Goal: Transaction & Acquisition: Purchase product/service

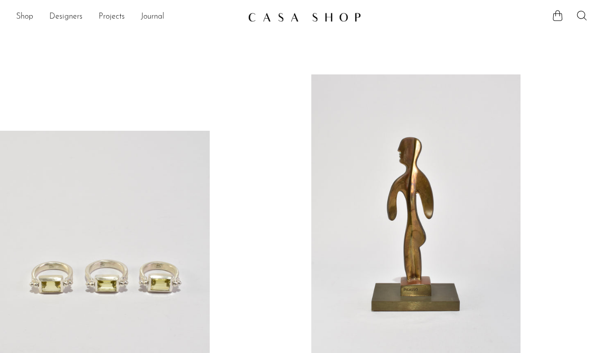
click at [34, 16] on ul "Shop Featured New Arrivals Bestsellers Coming Soon Jewelry Jewelry All Earrings…" at bounding box center [128, 17] width 224 height 17
click at [28, 17] on link "Shop" at bounding box center [24, 17] width 17 height 13
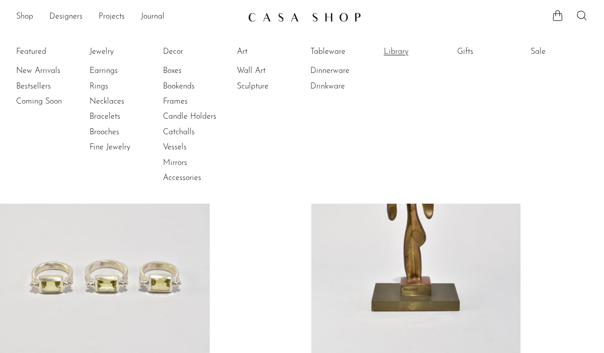
click at [395, 49] on link "Library" at bounding box center [421, 51] width 75 height 11
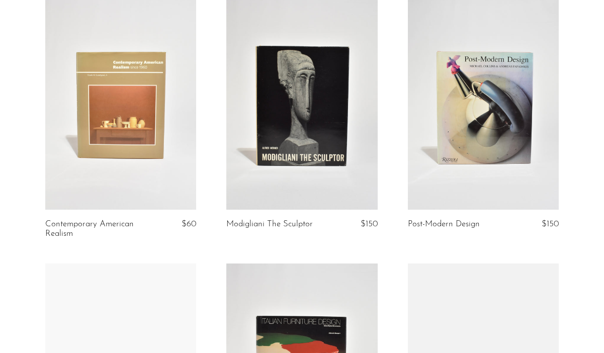
scroll to position [374, 0]
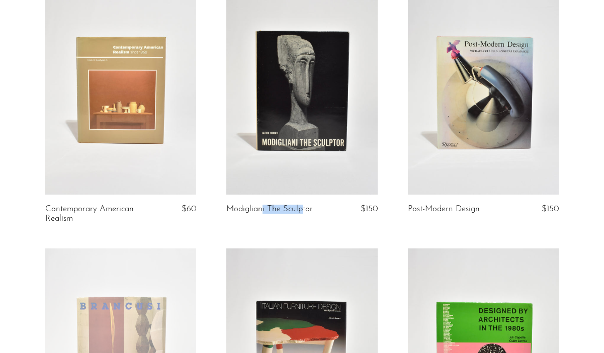
drag, startPoint x: 223, startPoint y: 207, endPoint x: 266, endPoint y: 211, distance: 42.9
click at [266, 211] on article "Modigliani The Sculptor $150" at bounding box center [301, 115] width 181 height 265
copy link "Modigliani"
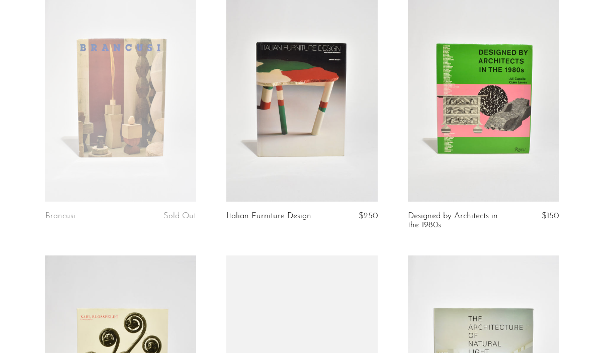
scroll to position [633, 0]
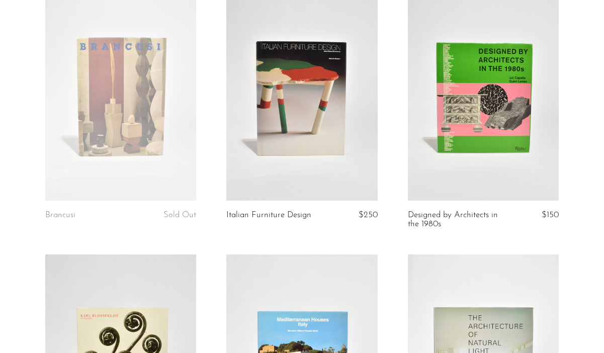
drag, startPoint x: 77, startPoint y: 213, endPoint x: 39, endPoint y: 219, distance: 38.7
click at [39, 219] on article "Brancusi Sold Out" at bounding box center [120, 121] width 181 height 265
copy link "Brancusi"
